Goal: Transaction & Acquisition: Download file/media

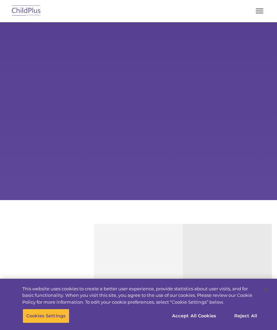
type input ""
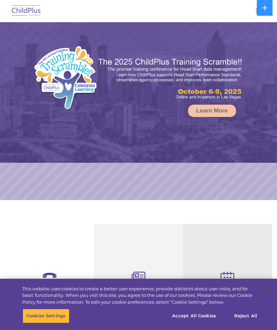
select select "MEDIUM"
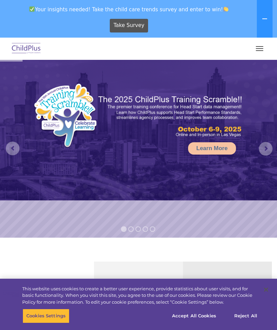
click at [257, 50] on button "button" at bounding box center [259, 48] width 14 height 11
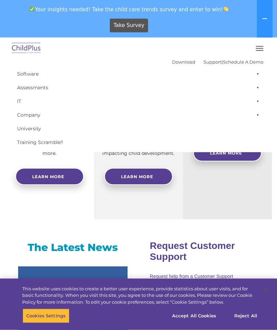
scroll to position [252, 0]
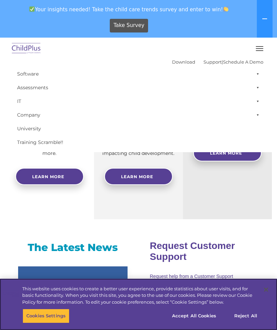
click at [251, 323] on button "Reject All" at bounding box center [245, 316] width 43 height 14
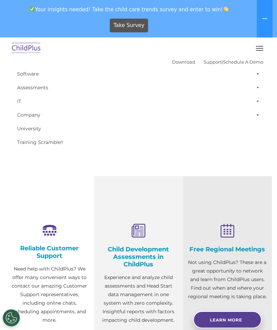
scroll to position [0, 0]
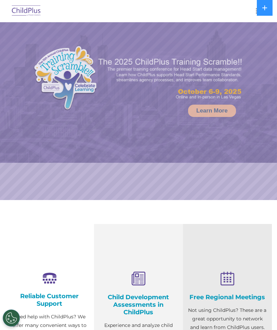
select select "MEDIUM"
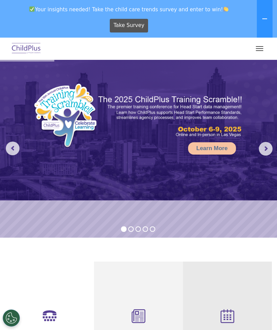
click at [239, 52] on div at bounding box center [138, 48] width 249 height 16
click at [257, 52] on button "button" at bounding box center [259, 48] width 14 height 11
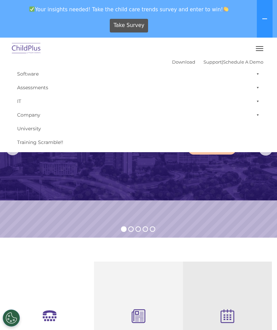
click at [28, 51] on img at bounding box center [26, 49] width 32 height 16
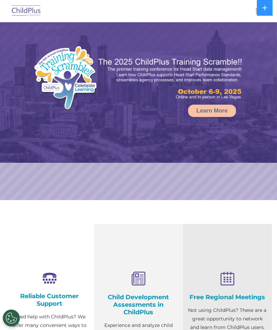
select select "MEDIUM"
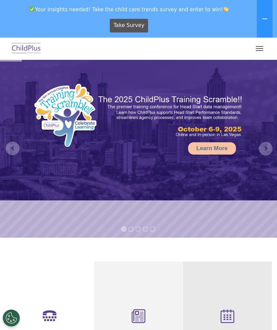
click at [256, 53] on button "button" at bounding box center [259, 48] width 14 height 11
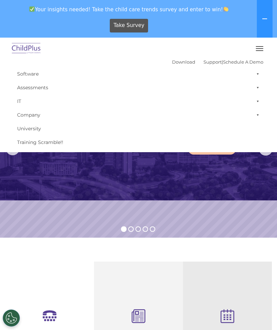
click at [203, 68] on link "Software" at bounding box center [138, 74] width 249 height 14
click at [181, 63] on link "Download" at bounding box center [183, 61] width 23 height 5
click at [33, 46] on img at bounding box center [26, 49] width 32 height 16
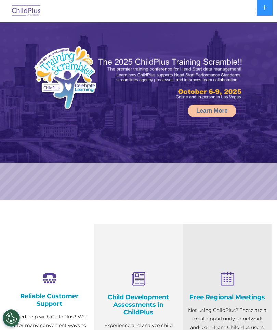
select select "MEDIUM"
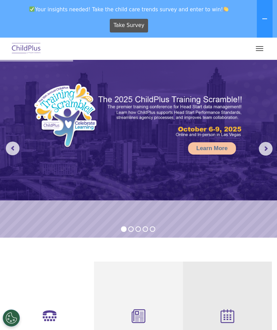
click at [261, 49] on span "button" at bounding box center [260, 48] width 8 height 1
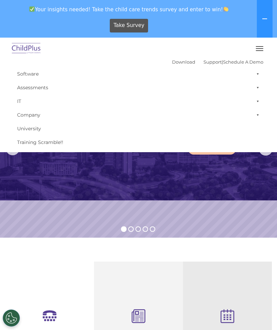
click at [33, 74] on link "Software" at bounding box center [138, 74] width 249 height 14
